Goal: Transaction & Acquisition: Purchase product/service

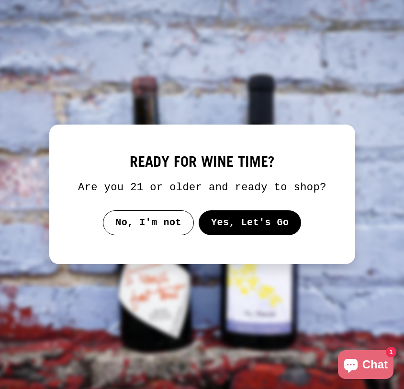
click at [246, 235] on button "Yes, Let's Go" at bounding box center [249, 222] width 103 height 25
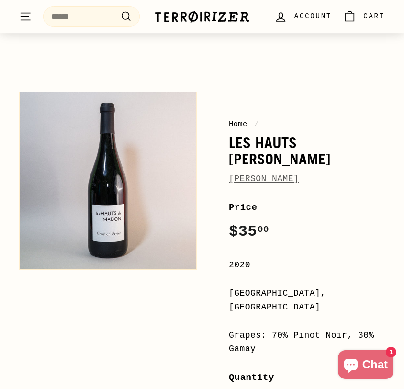
scroll to position [35, 0]
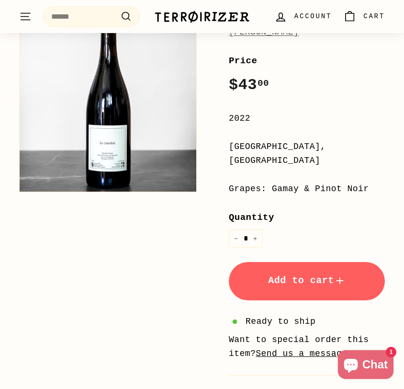
scroll to position [167, 0]
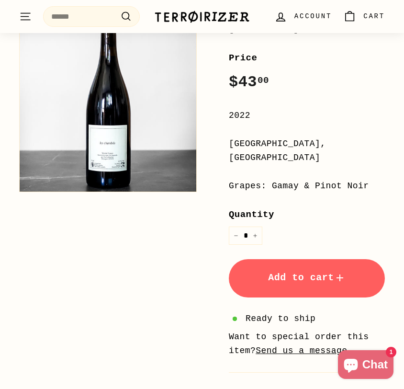
click at [404, 42] on div "Home / Les Chambés Pierre Bourlier Home / Les Chambés Pierre Bourlier Price Reg…" at bounding box center [202, 247] width 404 height 586
click at [397, 120] on div "Home / Les Chambés Pierre Bourlier Home / Les Chambés Pierre Bourlier Price Reg…" at bounding box center [202, 247] width 404 height 586
